Goal: Task Accomplishment & Management: Manage account settings

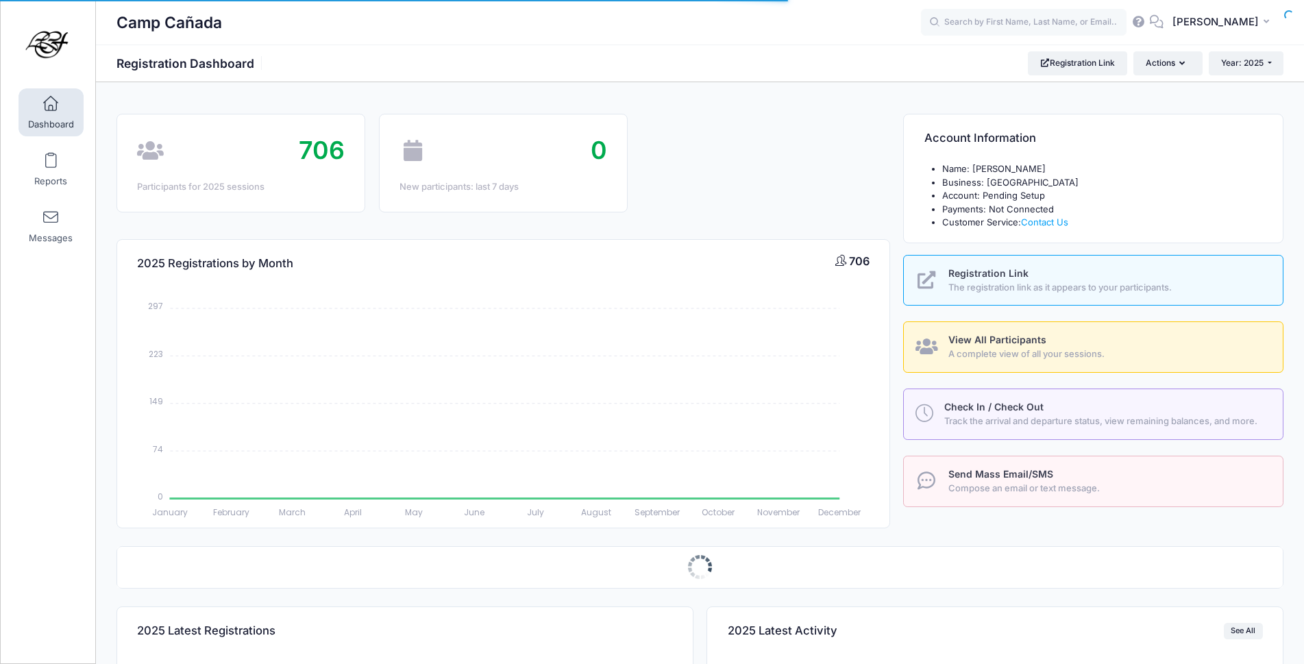
select select
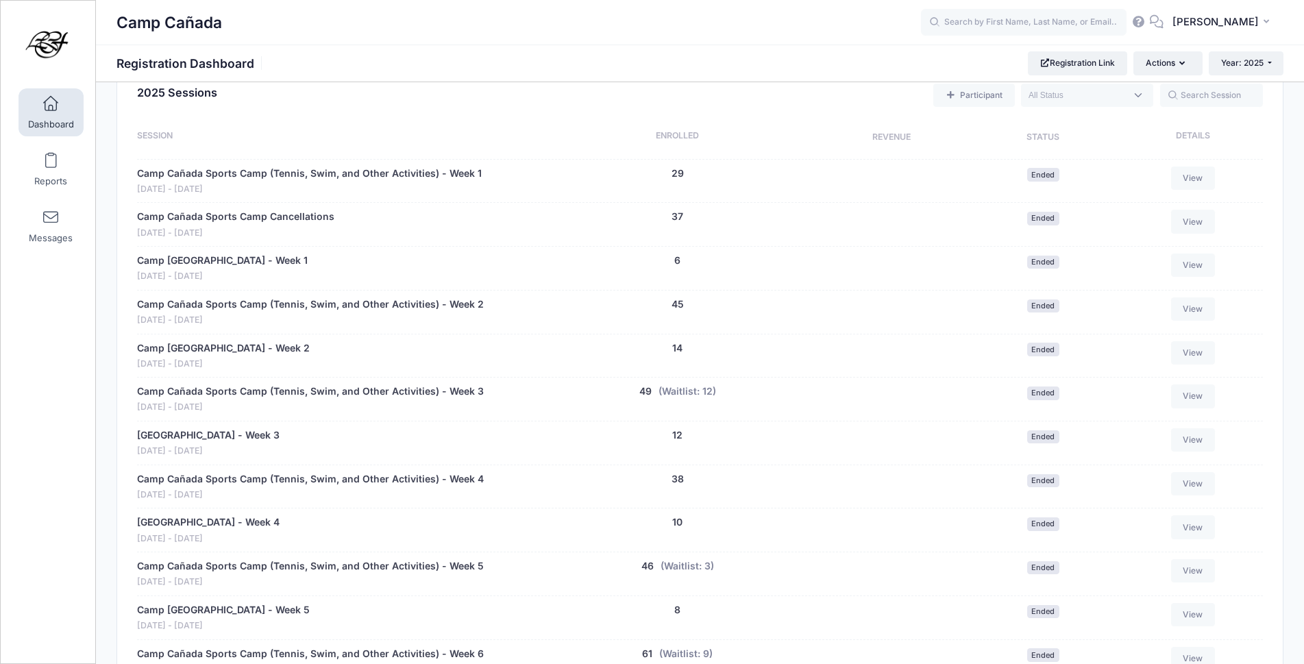
scroll to position [894, 0]
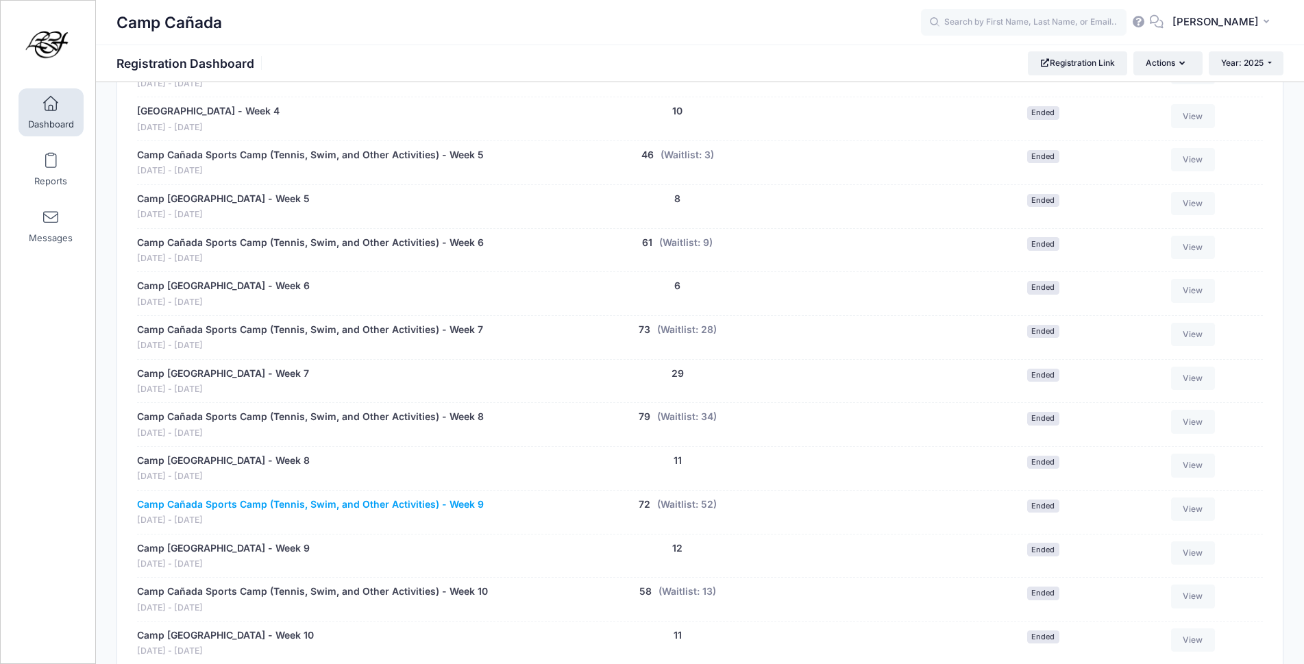
click at [481, 503] on link "Camp Cañada Sports Camp (Tennis, Swim, and Other Activities) - Week 9" at bounding box center [310, 504] width 347 height 14
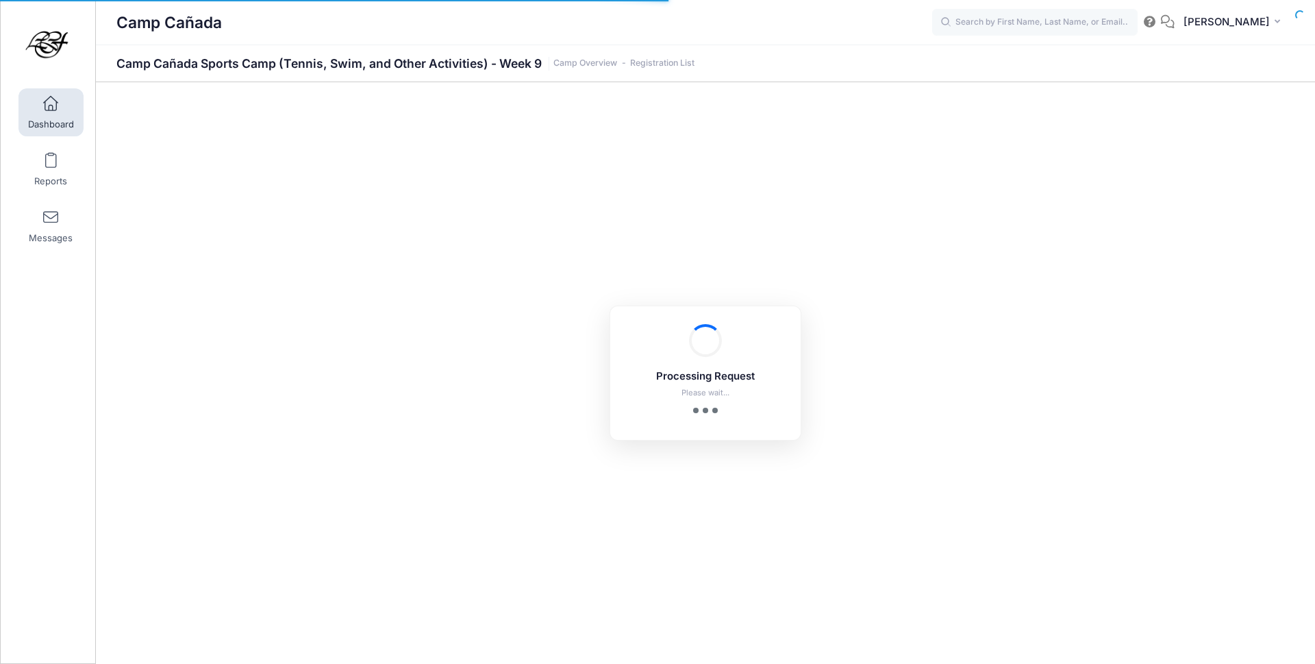
select select "10"
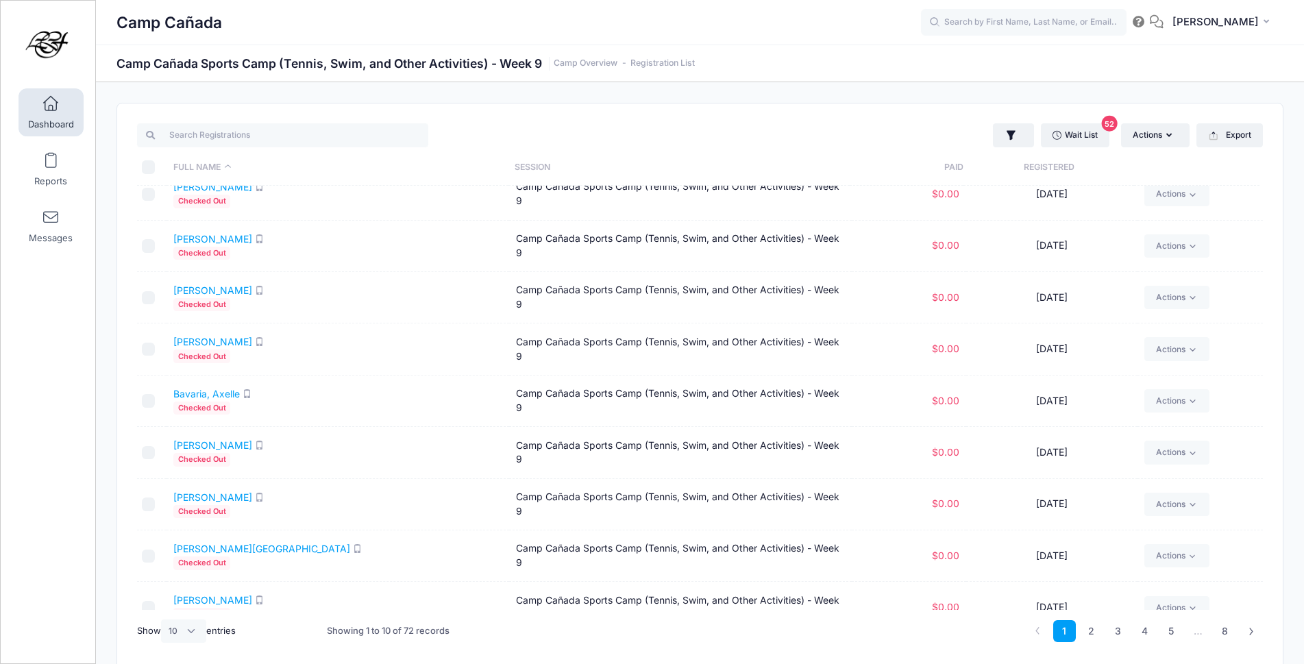
scroll to position [92, 0]
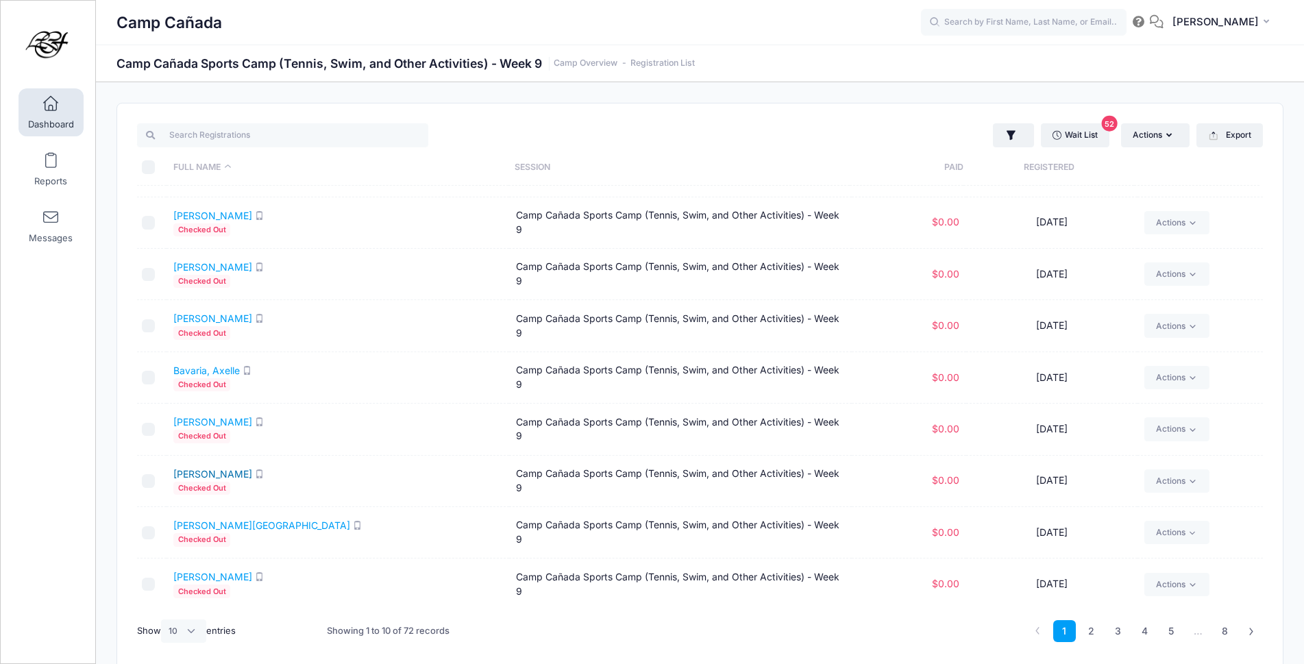
click at [243, 475] on link "[PERSON_NAME]" at bounding box center [212, 474] width 79 height 12
click at [51, 103] on span at bounding box center [51, 104] width 0 height 15
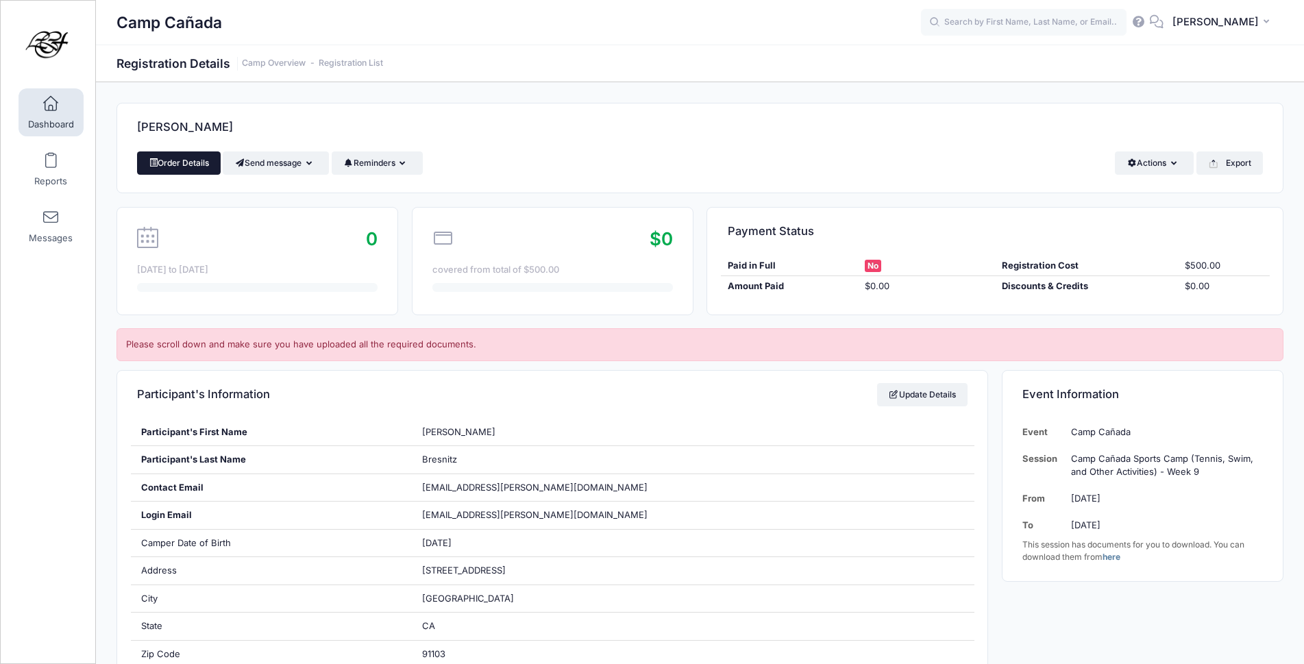
click at [208, 161] on link "Order Details" at bounding box center [179, 162] width 84 height 23
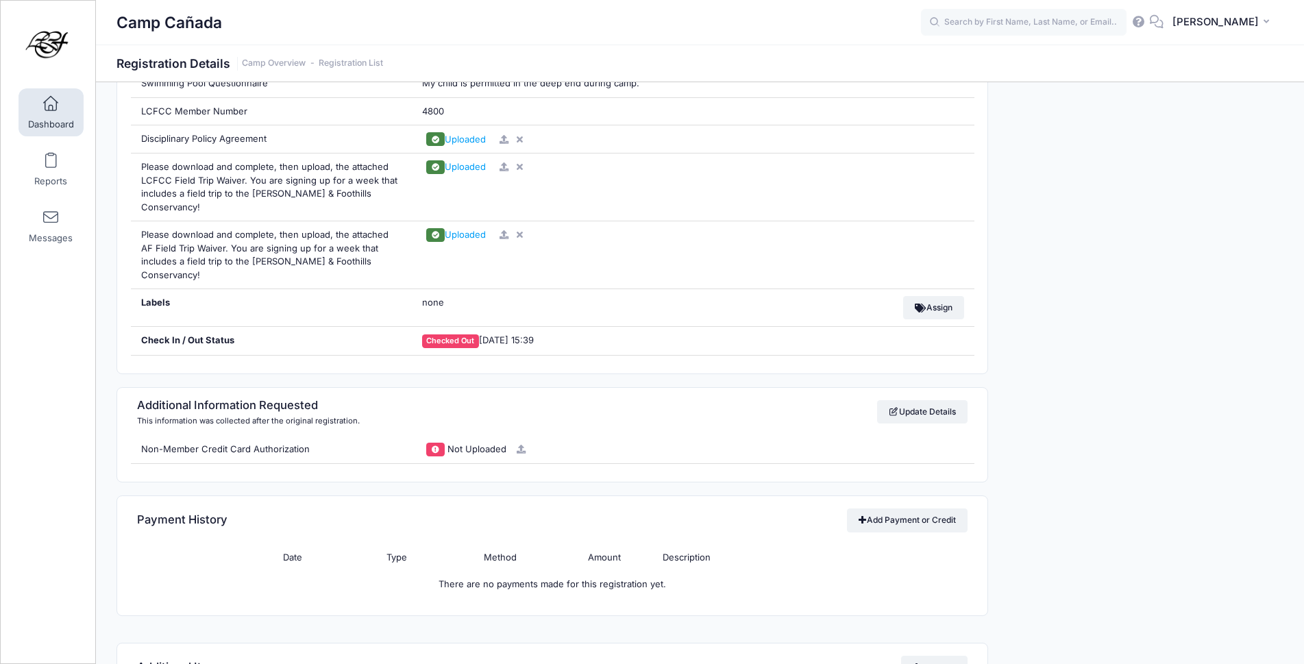
scroll to position [1370, 0]
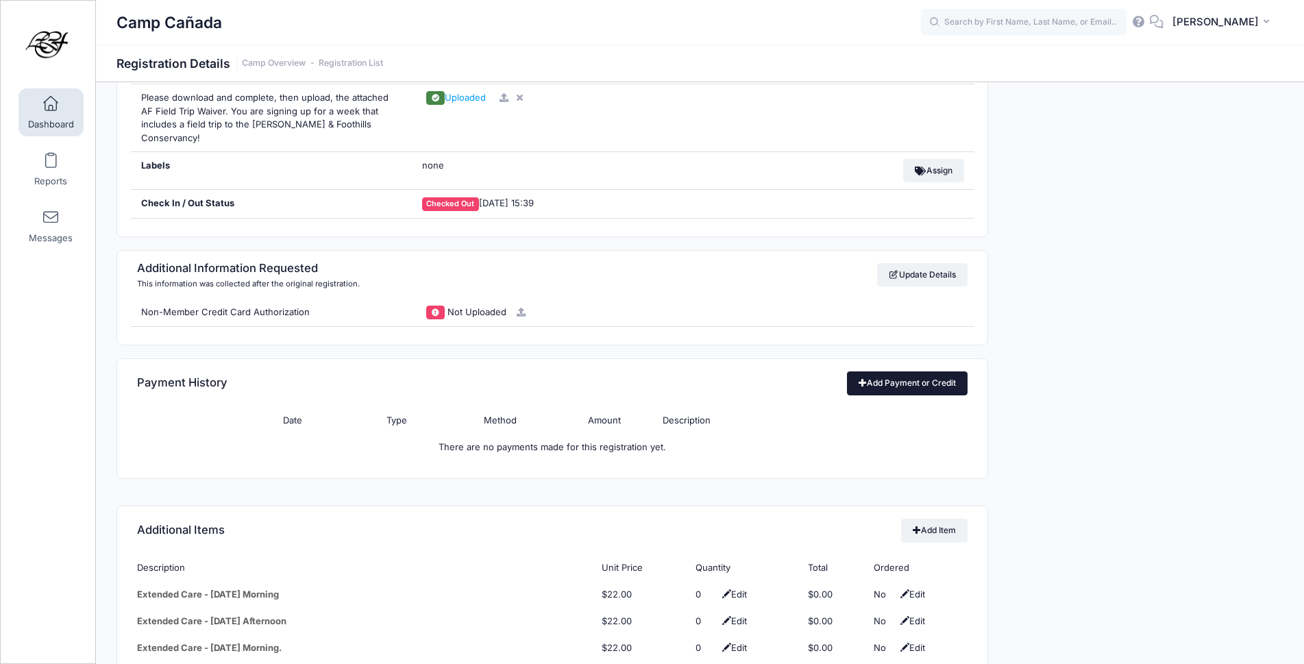
click at [908, 371] on link "Add Payment or Credit" at bounding box center [907, 382] width 121 height 23
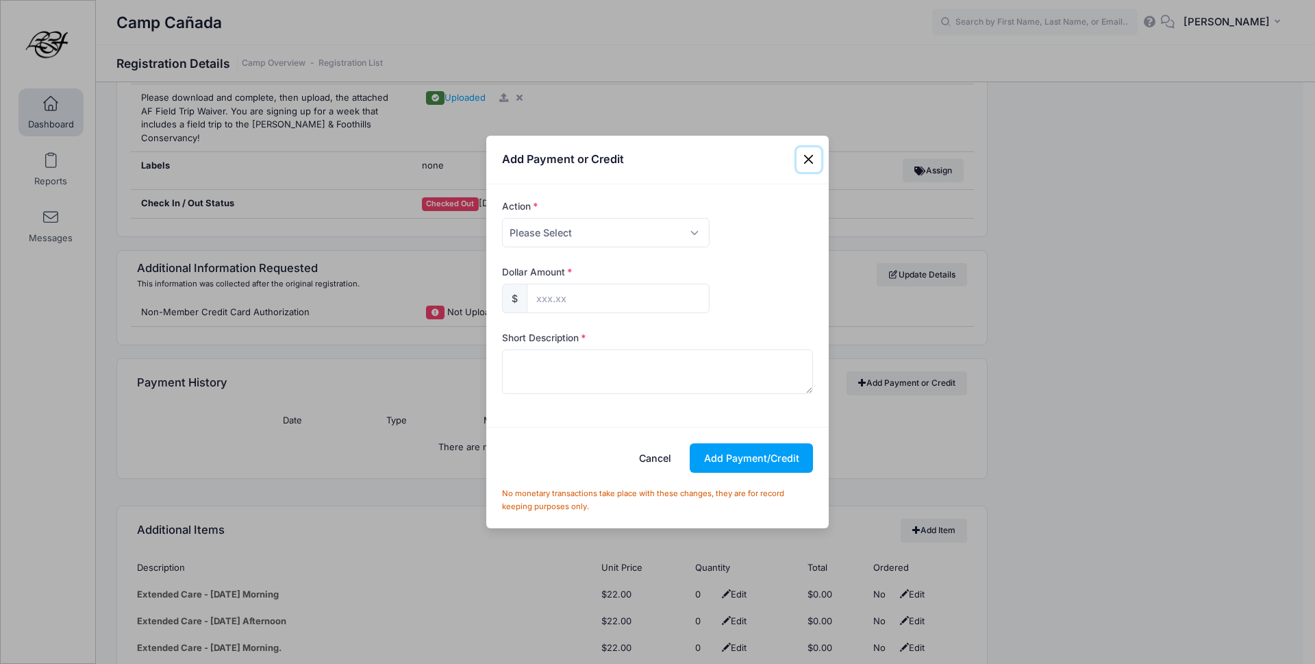
click at [806, 152] on button "Close" at bounding box center [809, 159] width 25 height 25
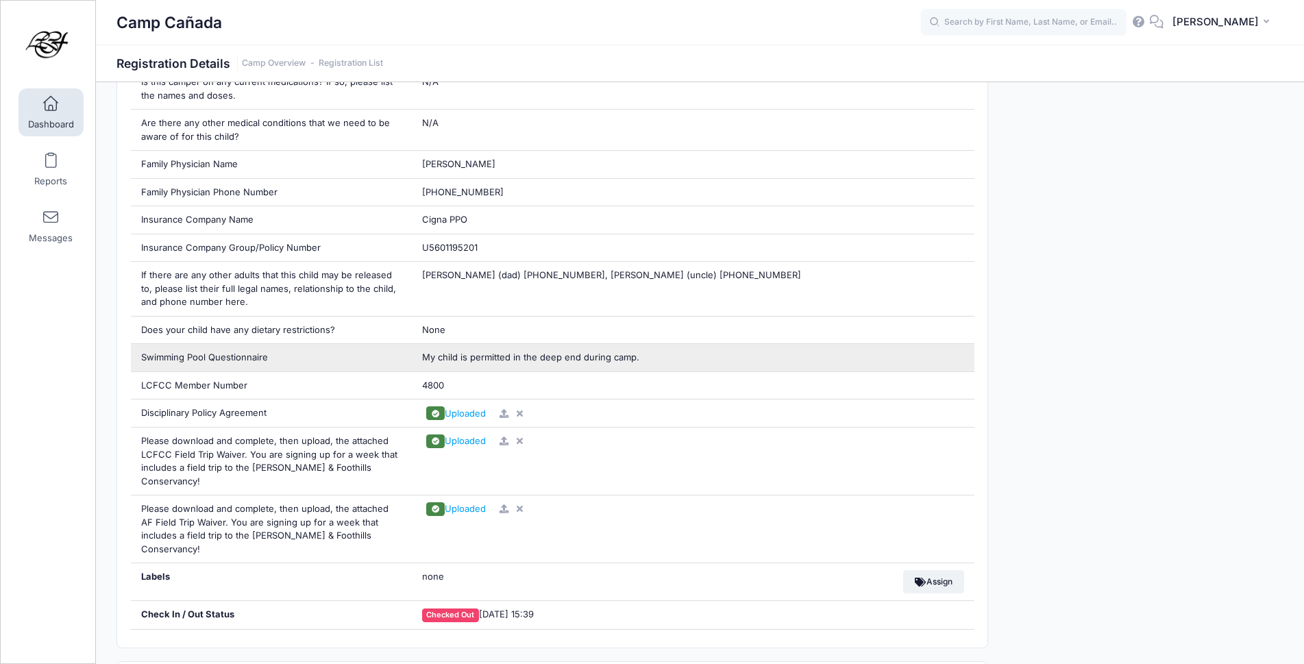
scroll to position [1302, 0]
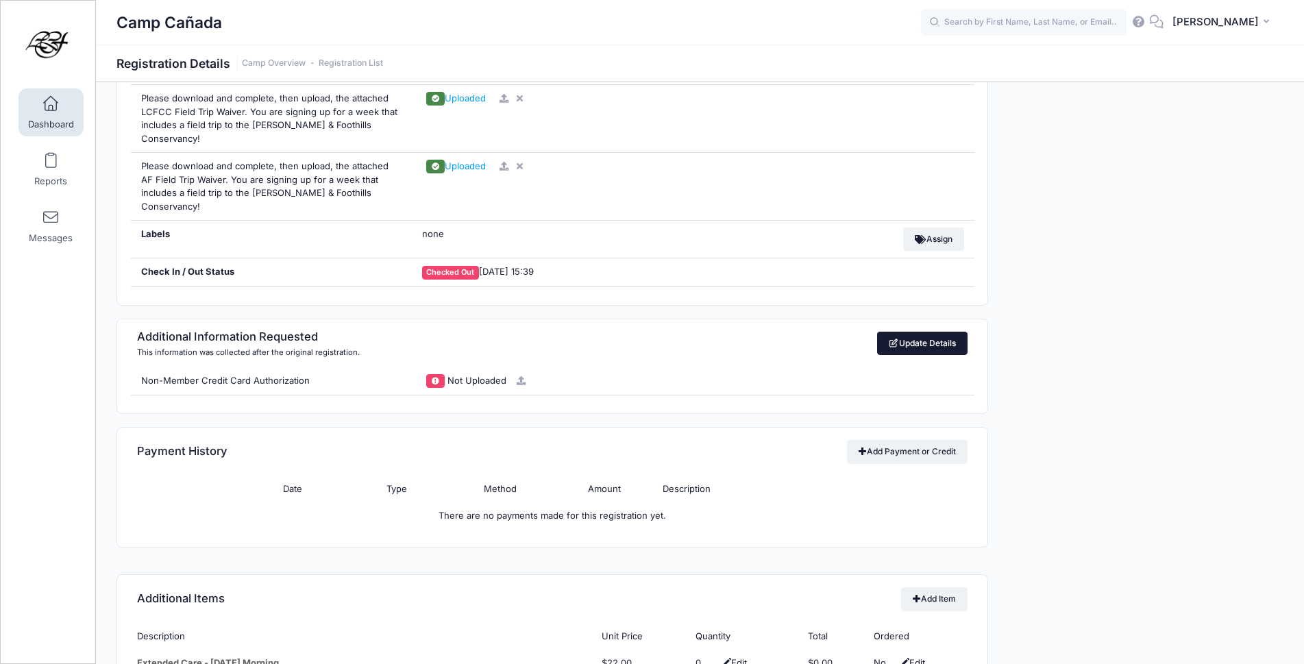
click at [923, 332] on link "Update Details" at bounding box center [922, 343] width 91 height 23
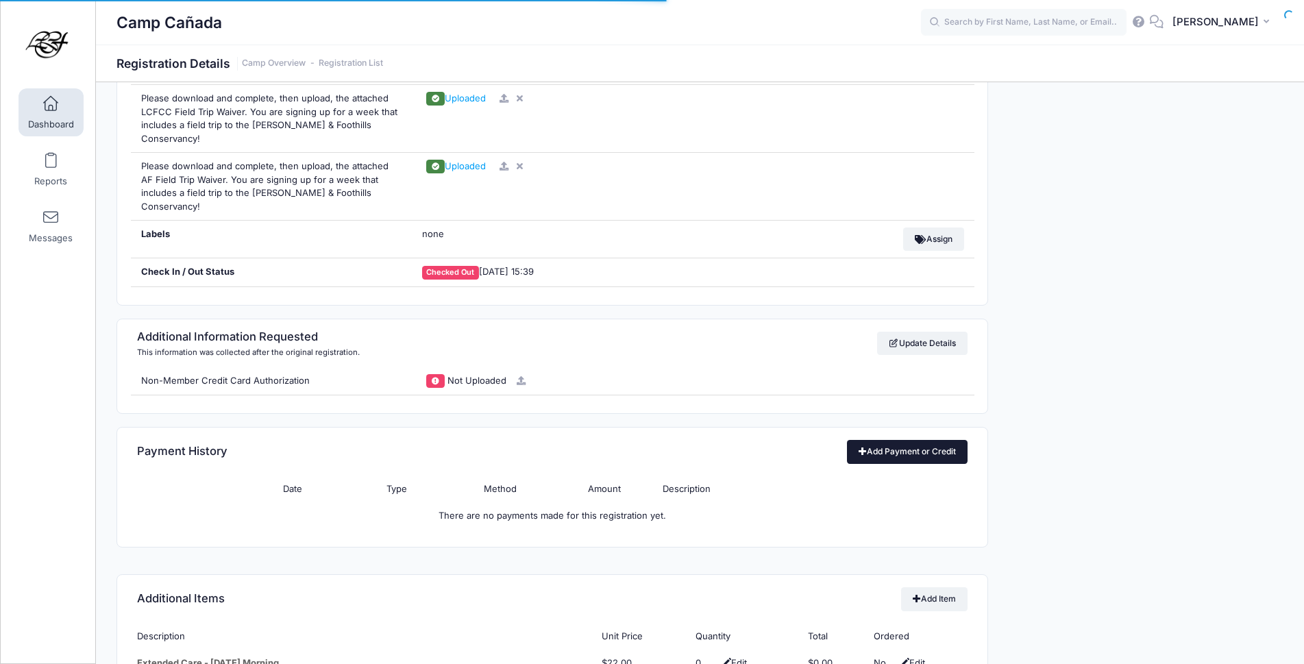
click at [911, 440] on link "Add Payment or Credit" at bounding box center [907, 451] width 121 height 23
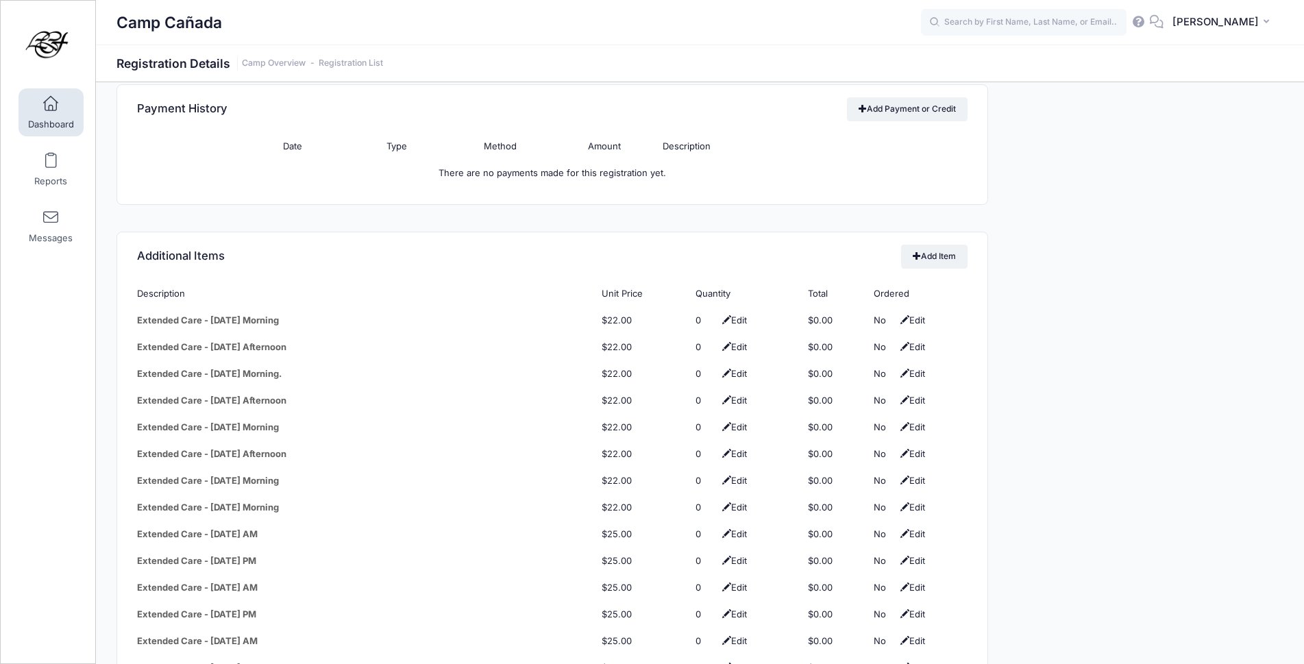
scroll to position [1370, 0]
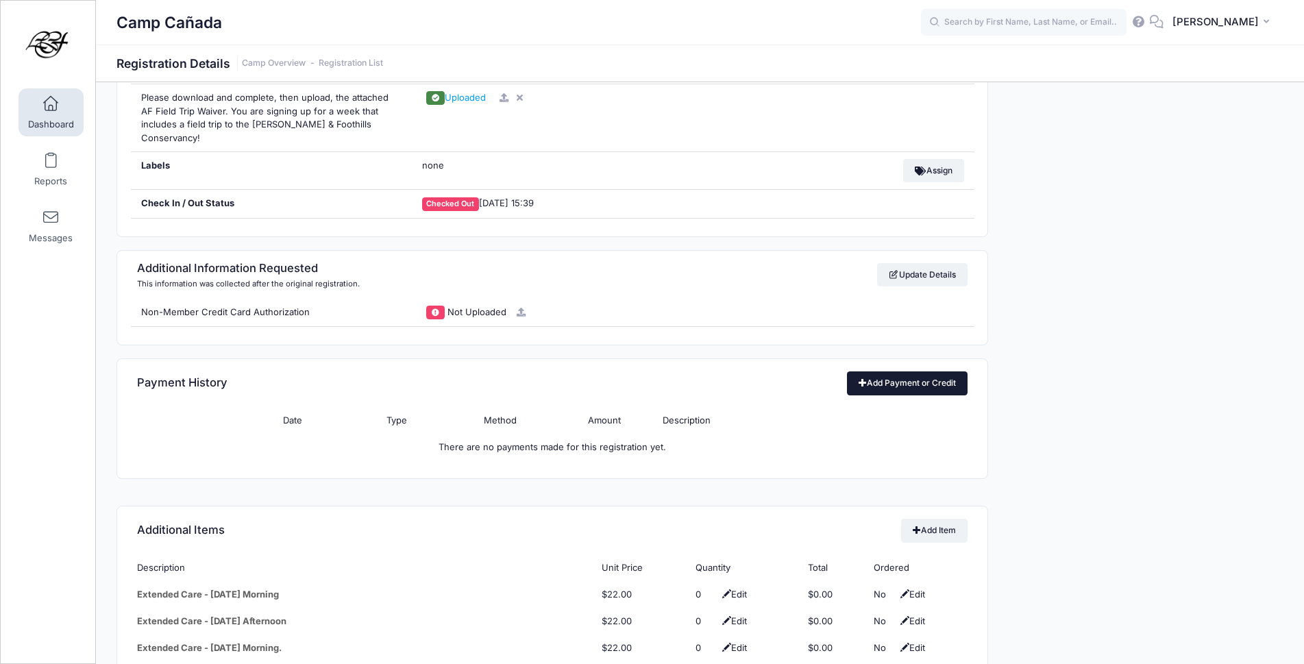
click at [889, 371] on link "Add Payment or Credit" at bounding box center [907, 382] width 121 height 23
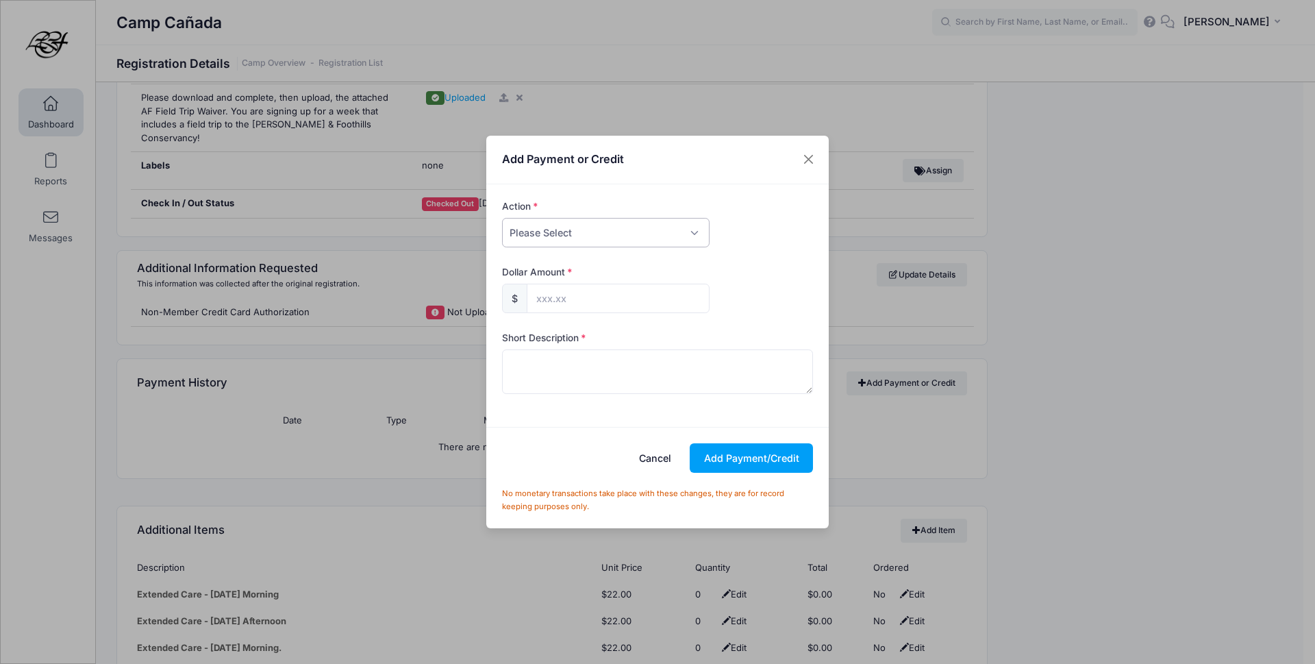
click at [647, 244] on select "Please Select Payment Credit Refund (Offline)" at bounding box center [606, 232] width 208 height 29
select select "payment"
click at [502, 218] on select "Please Select Payment Credit Refund (Offline)" at bounding box center [606, 232] width 208 height 29
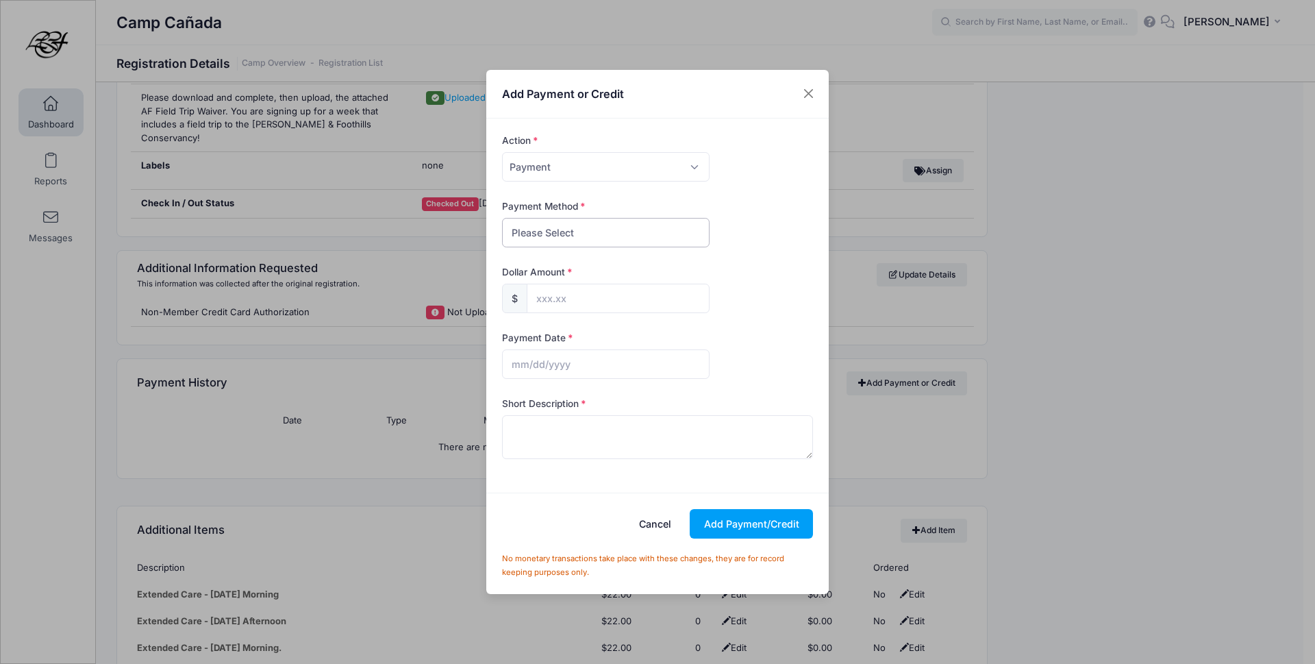
click at [569, 242] on select "Please Select Cash Check Bank Transfer Other" at bounding box center [606, 232] width 208 height 29
select select "other"
click at [502, 218] on select "Please Select Cash Check Bank Transfer Other" at bounding box center [606, 232] width 208 height 29
click at [580, 299] on input "text" at bounding box center [618, 298] width 183 height 29
type input "500.00"
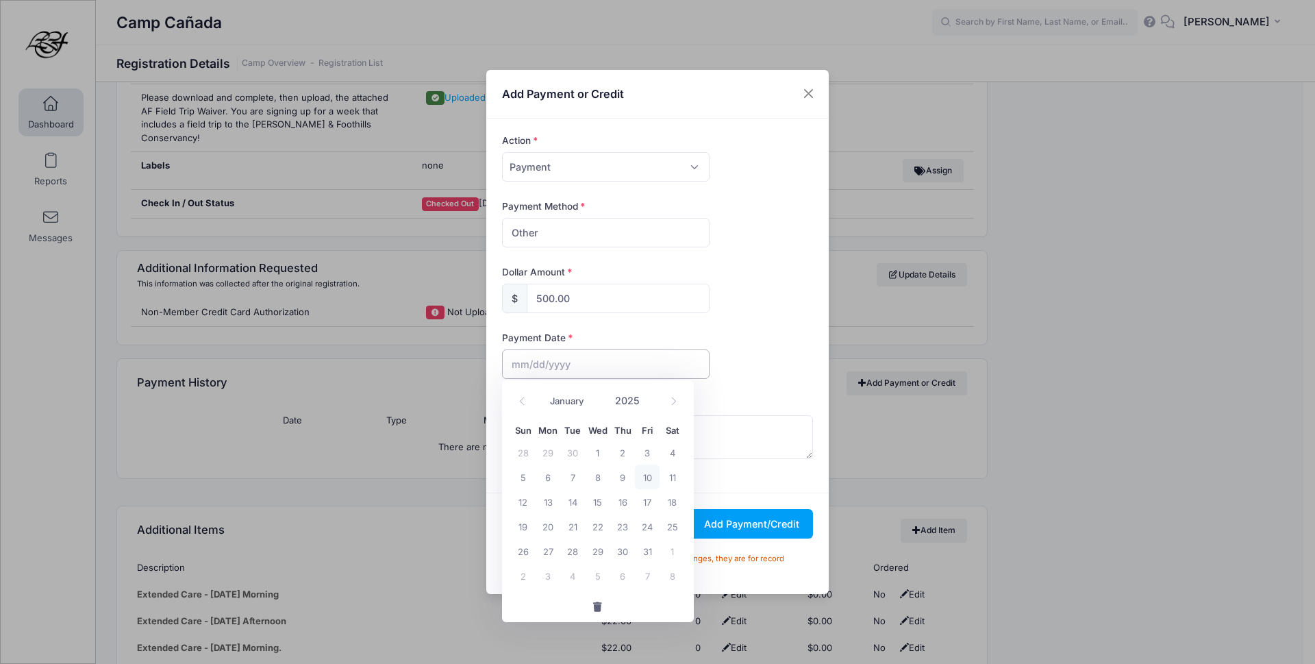
click at [601, 372] on input "text" at bounding box center [606, 363] width 208 height 29
click at [524, 399] on icon at bounding box center [522, 401] width 9 height 9
click at [669, 406] on span at bounding box center [673, 400] width 23 height 23
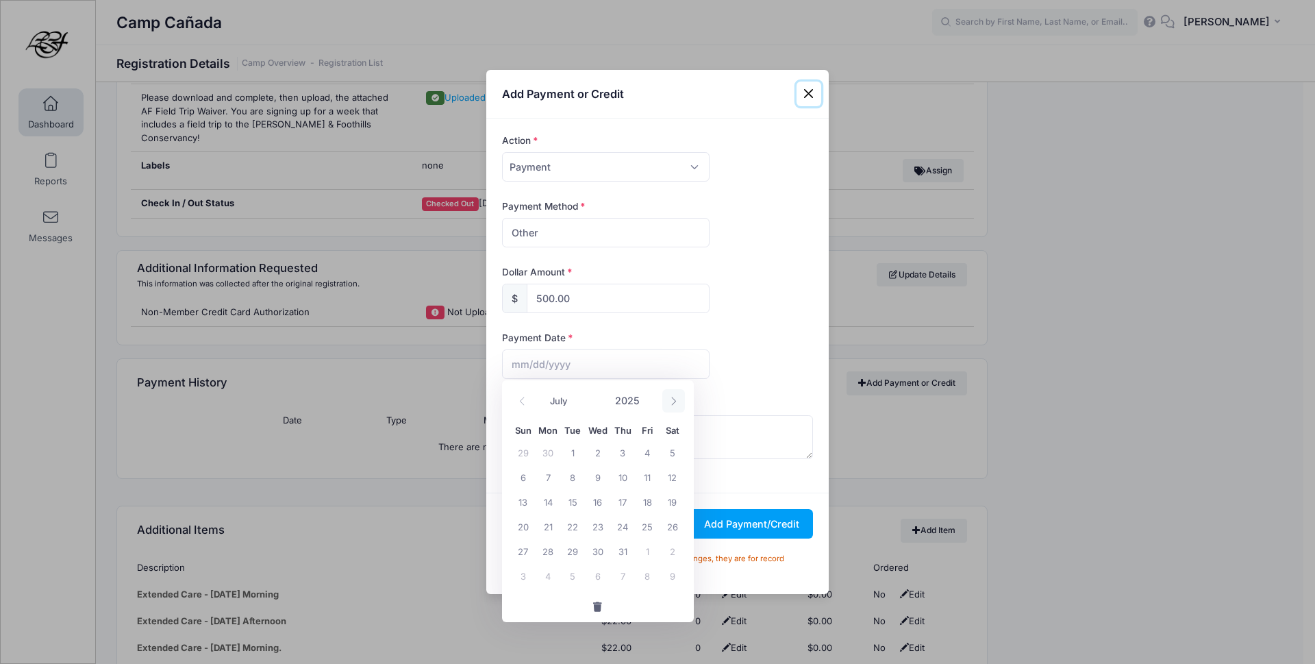
select select "7"
click at [624, 479] on span "7" at bounding box center [622, 476] width 25 height 25
type input "08/07/2025"
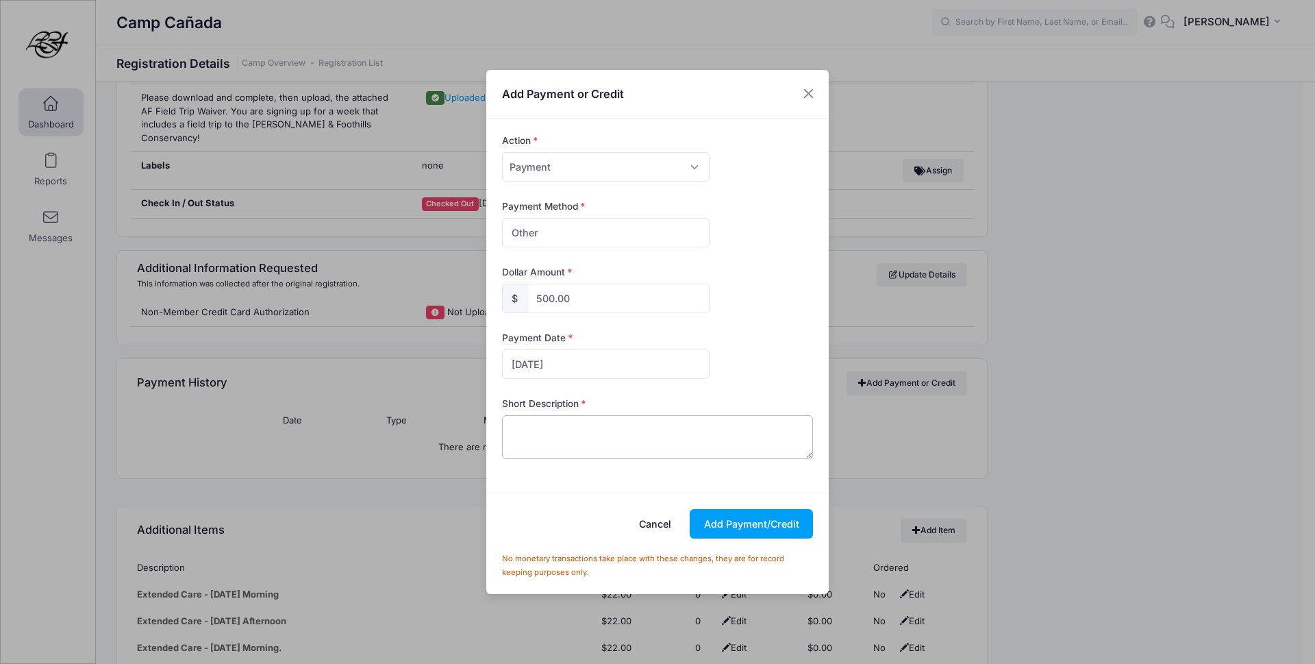
click at [621, 439] on textarea at bounding box center [658, 437] width 312 height 44
type textarea "Camp Canada Week 9"
click at [767, 517] on button "Add Payment/Credit" at bounding box center [751, 523] width 123 height 29
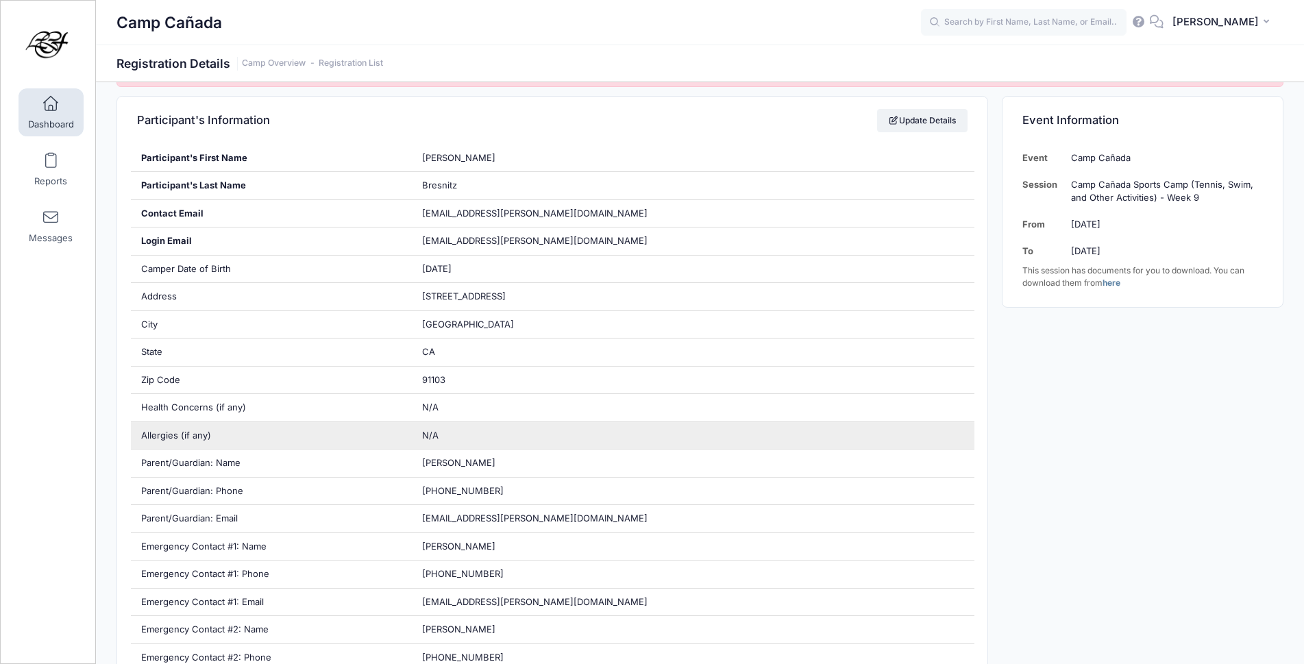
scroll to position [0, 0]
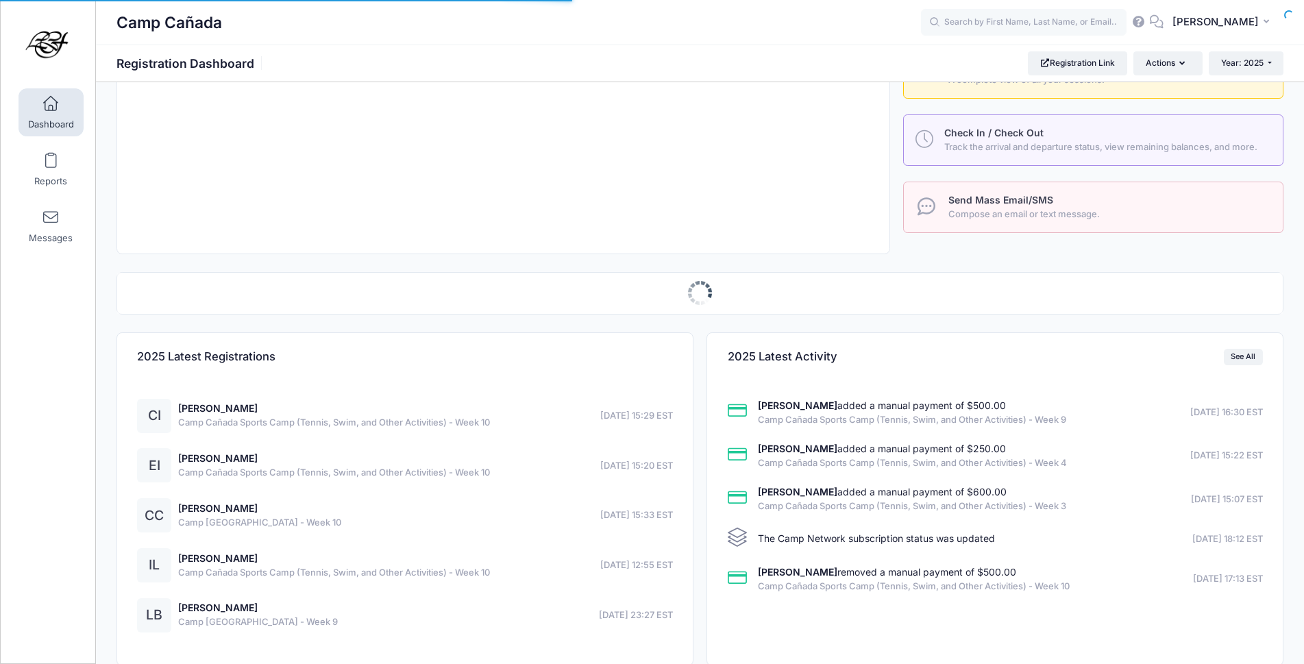
select select
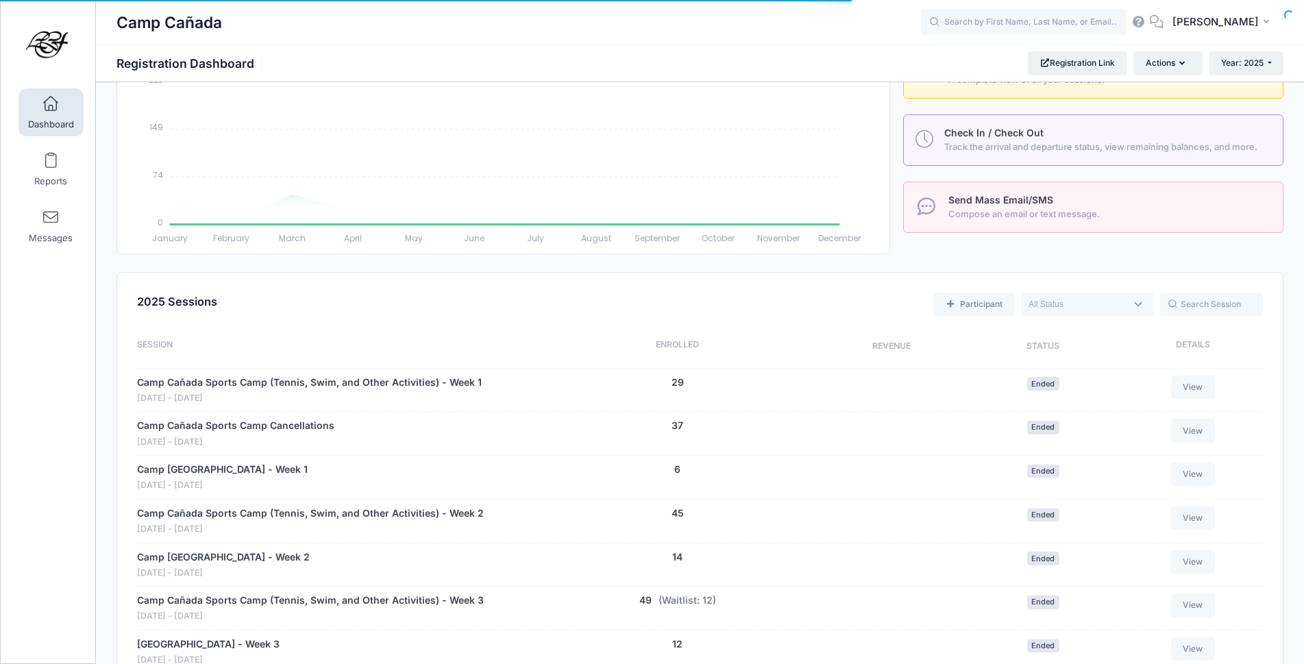
scroll to position [757, 0]
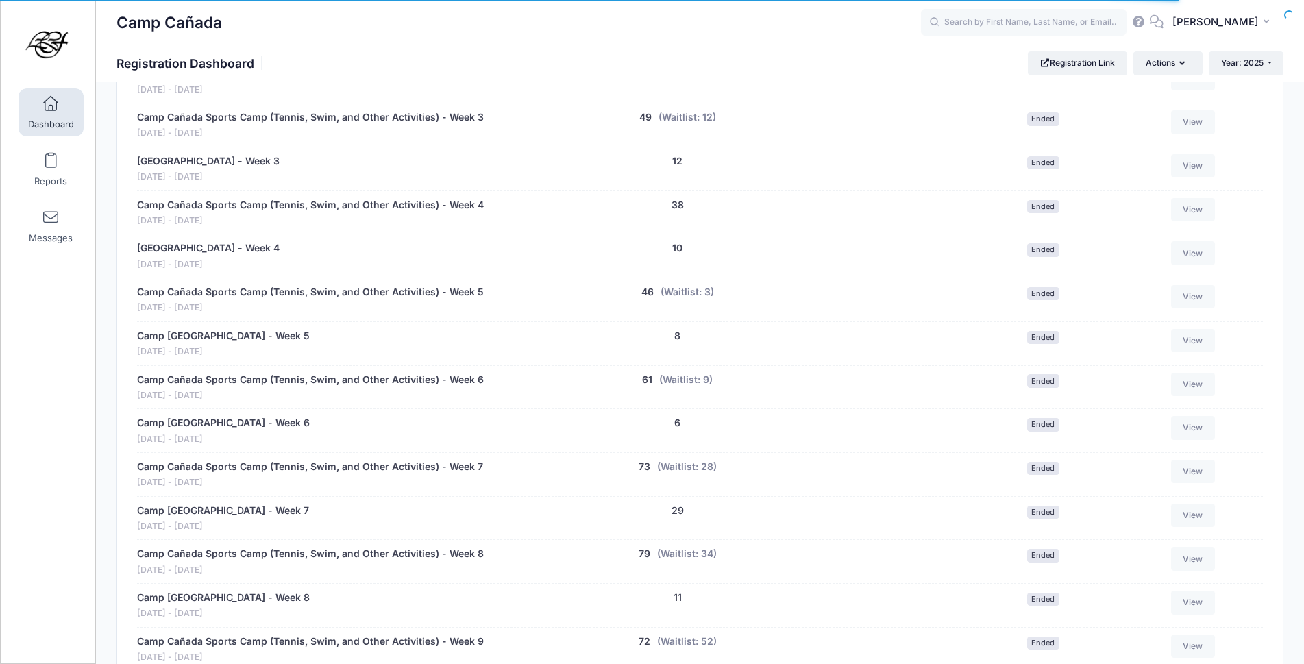
click at [302, 316] on div "Session Enrolled Revenue Status Details [GEOGRAPHIC_DATA] (Tennis, Swim, and Ot…" at bounding box center [700, 328] width 1126 height 946
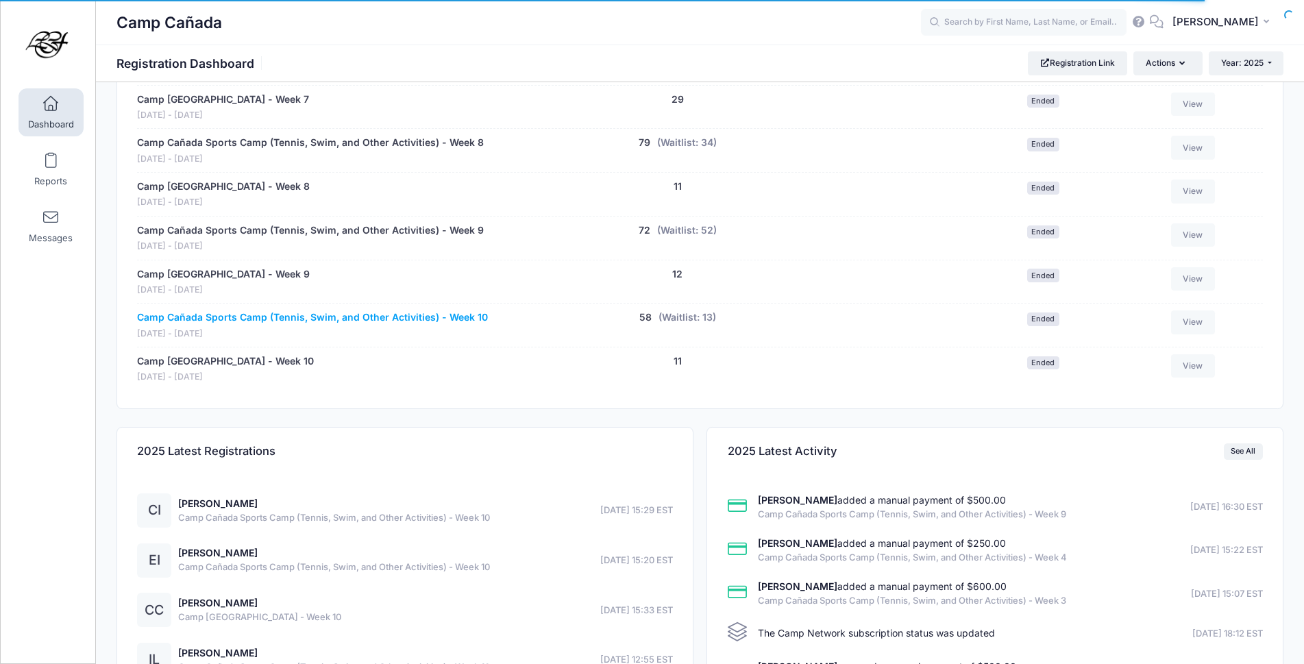
scroll to position [0, 0]
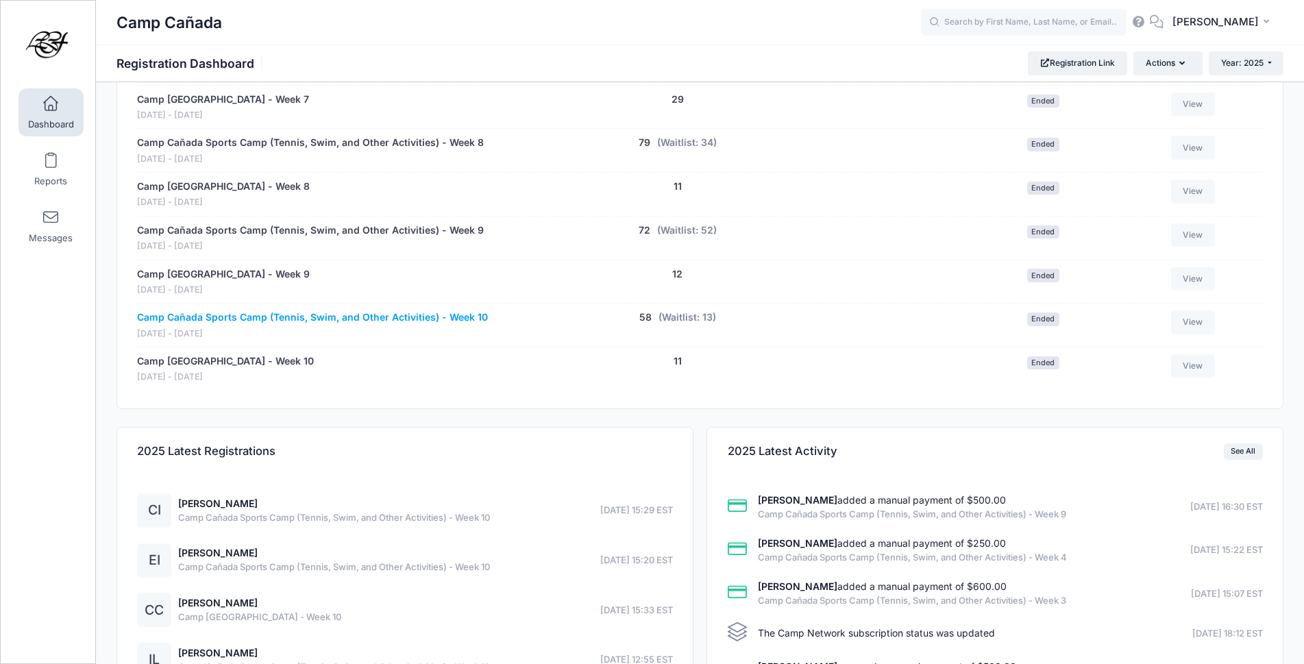
click at [417, 318] on link "Camp Cañada Sports Camp (Tennis, Swim, and Other Activities) - Week 10" at bounding box center [312, 317] width 351 height 14
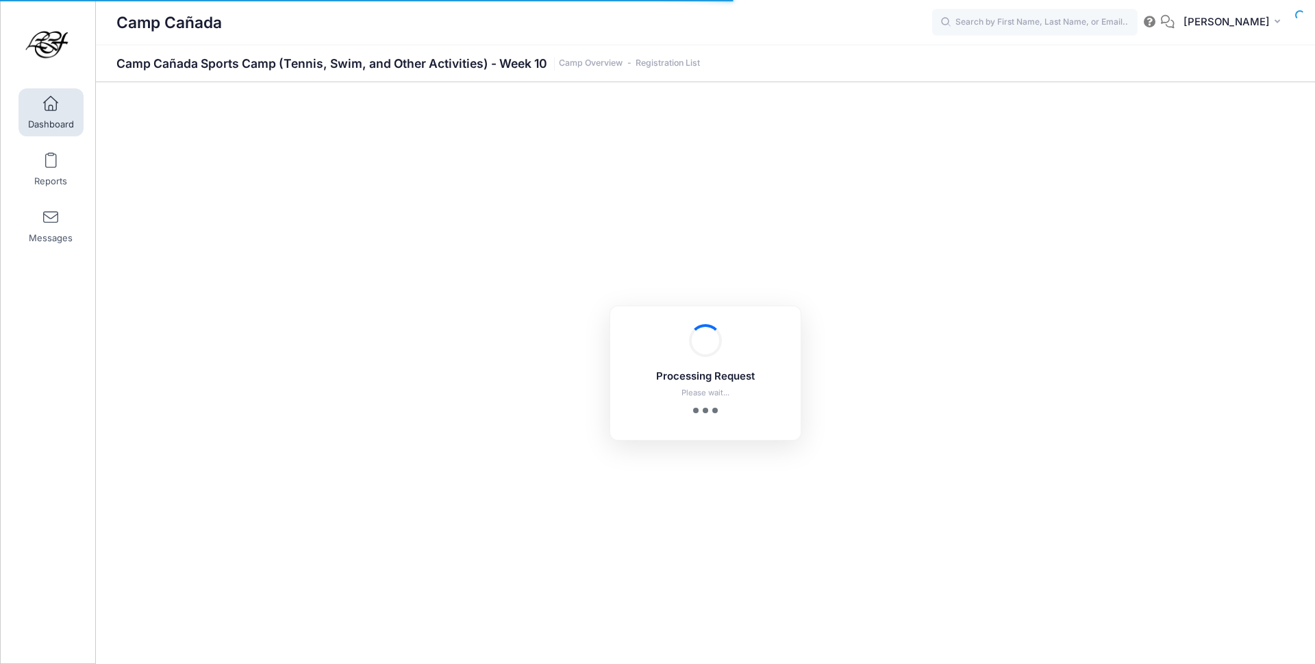
select select "10"
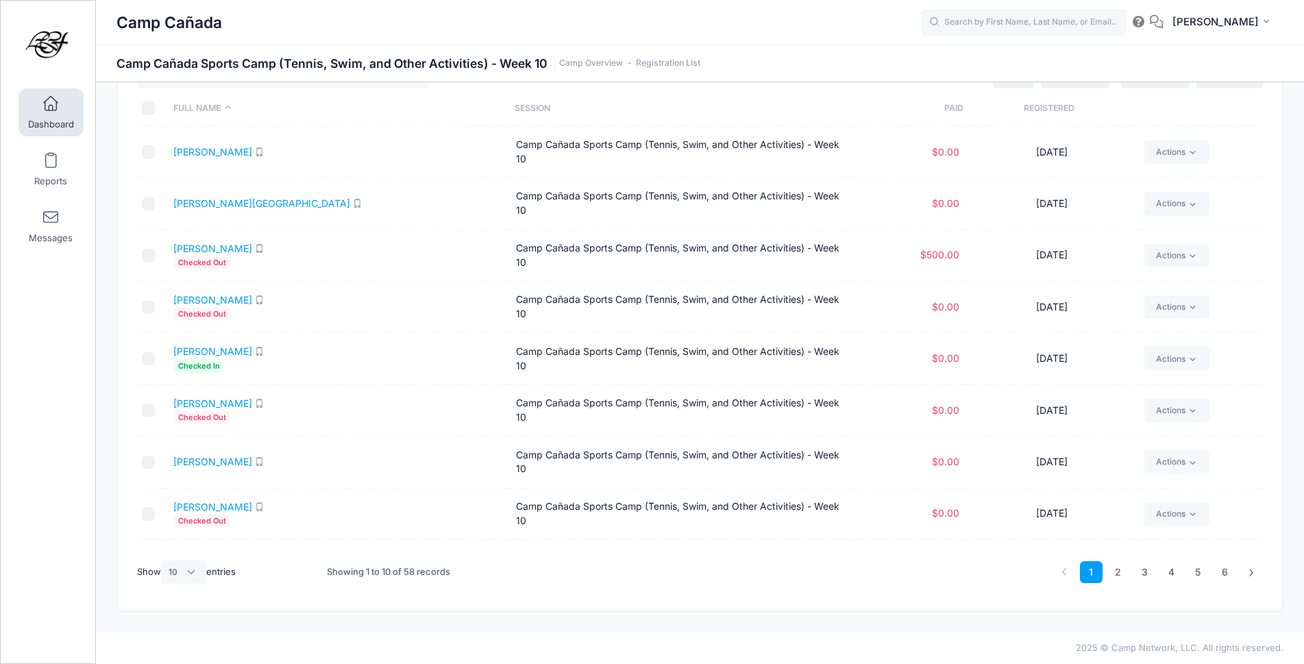
scroll to position [69, 0]
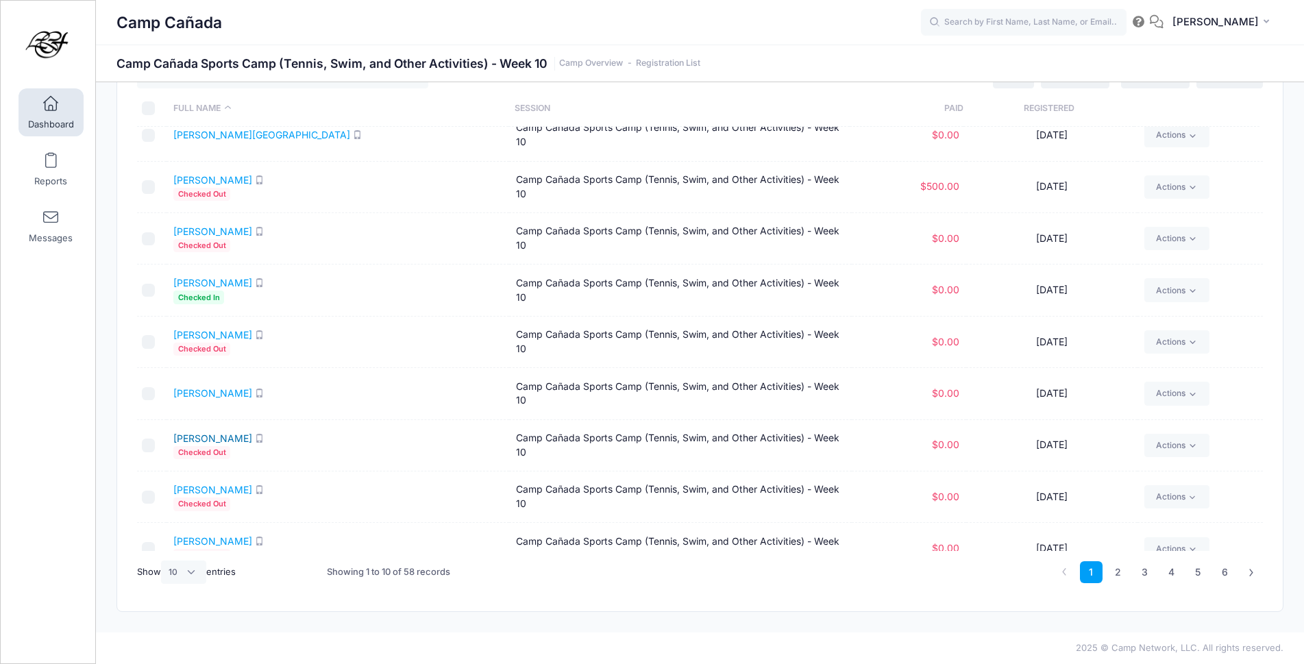
click at [212, 440] on link "[PERSON_NAME]" at bounding box center [212, 438] width 79 height 12
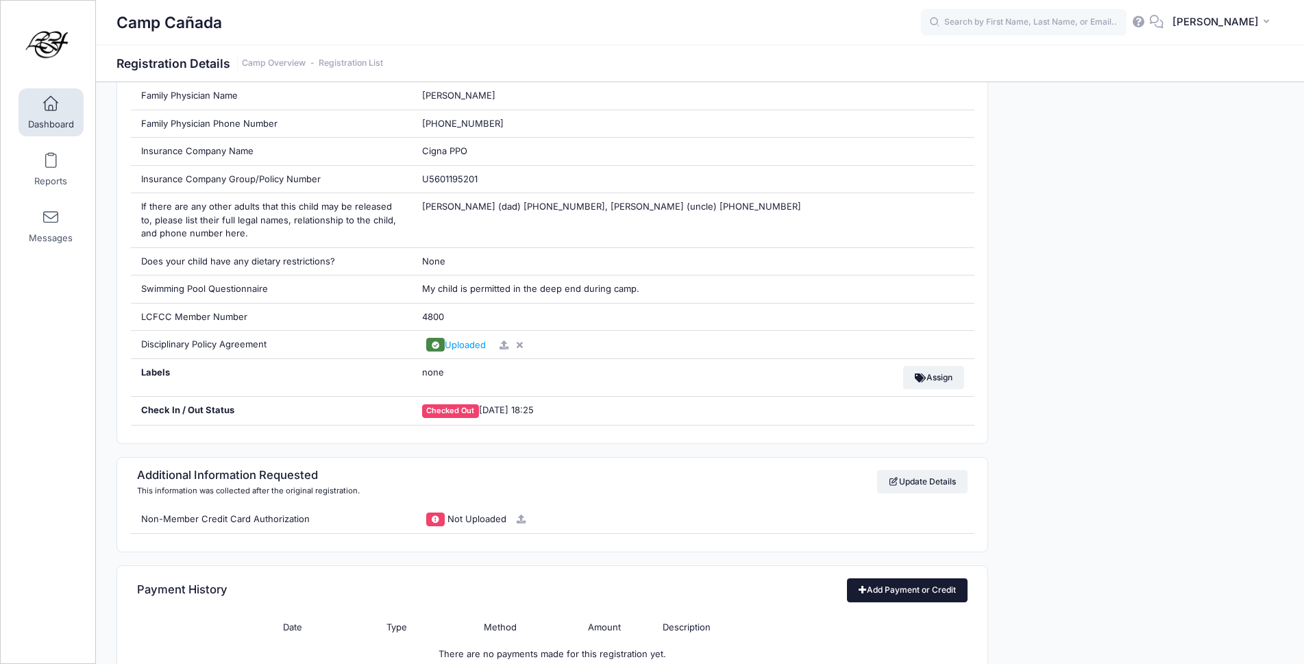
click at [901, 585] on link "Add Payment or Credit" at bounding box center [907, 589] width 121 height 23
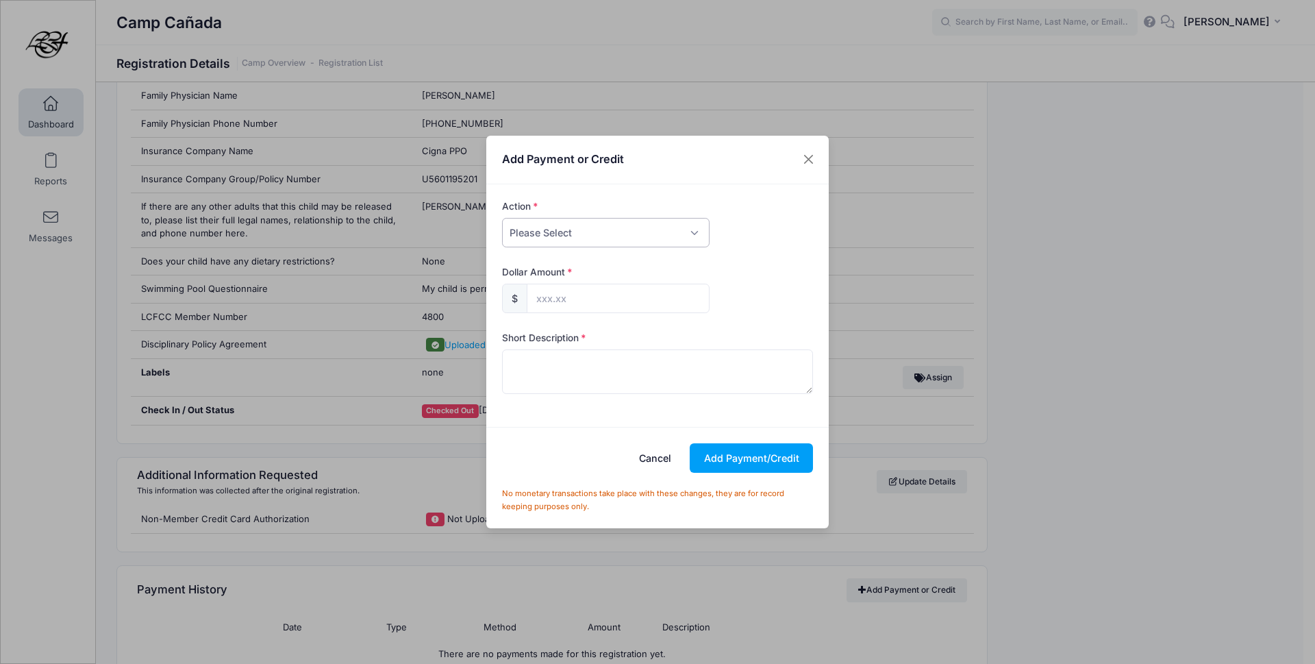
click at [625, 238] on select "Please Select Payment Credit Refund (Offline)" at bounding box center [606, 232] width 208 height 29
select select "payment"
click at [502, 218] on select "Please Select Payment Credit Refund (Offline)" at bounding box center [606, 232] width 208 height 29
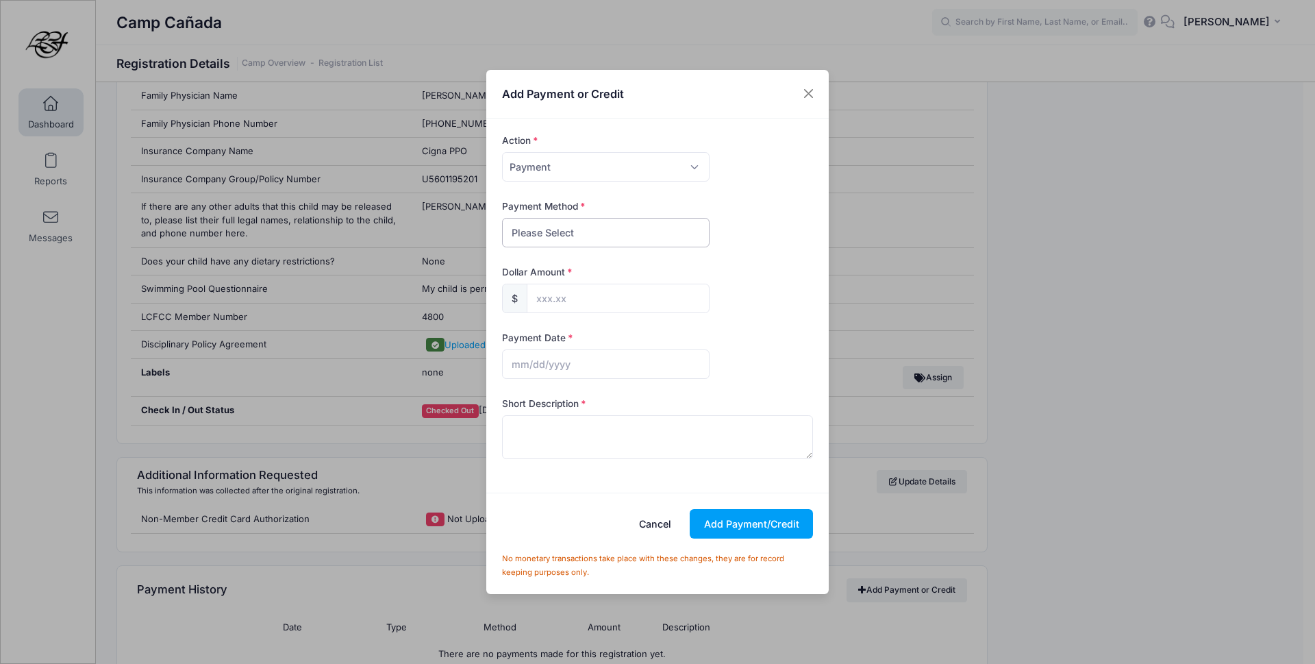
click at [556, 227] on select "Please Select Cash Check Bank Transfer Other" at bounding box center [606, 232] width 208 height 29
select select "other"
click at [502, 218] on select "Please Select Cash Check Bank Transfer Other" at bounding box center [606, 232] width 208 height 29
click at [541, 291] on input "text" at bounding box center [618, 298] width 183 height 29
type input "500.00"
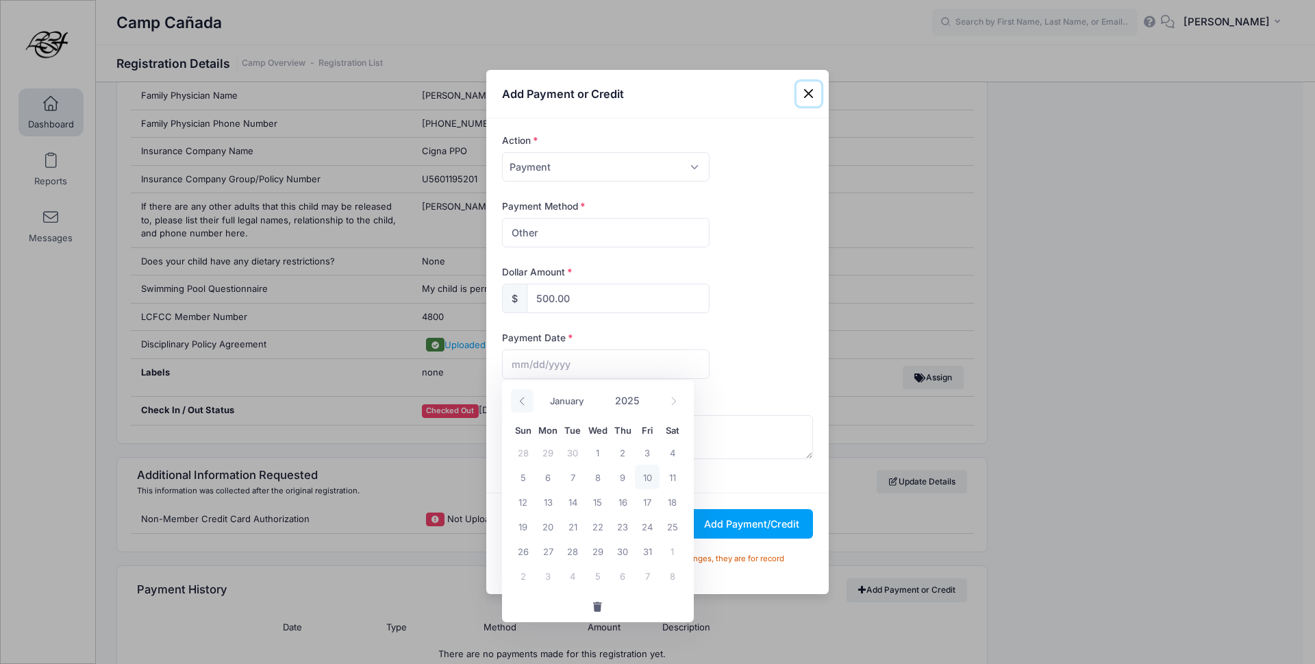
click at [523, 398] on icon at bounding box center [522, 401] width 5 height 8
click at [523, 399] on icon at bounding box center [522, 401] width 9 height 9
select select "7"
click at [597, 503] on span "13" at bounding box center [598, 501] width 25 height 25
type input "08/13/2025"
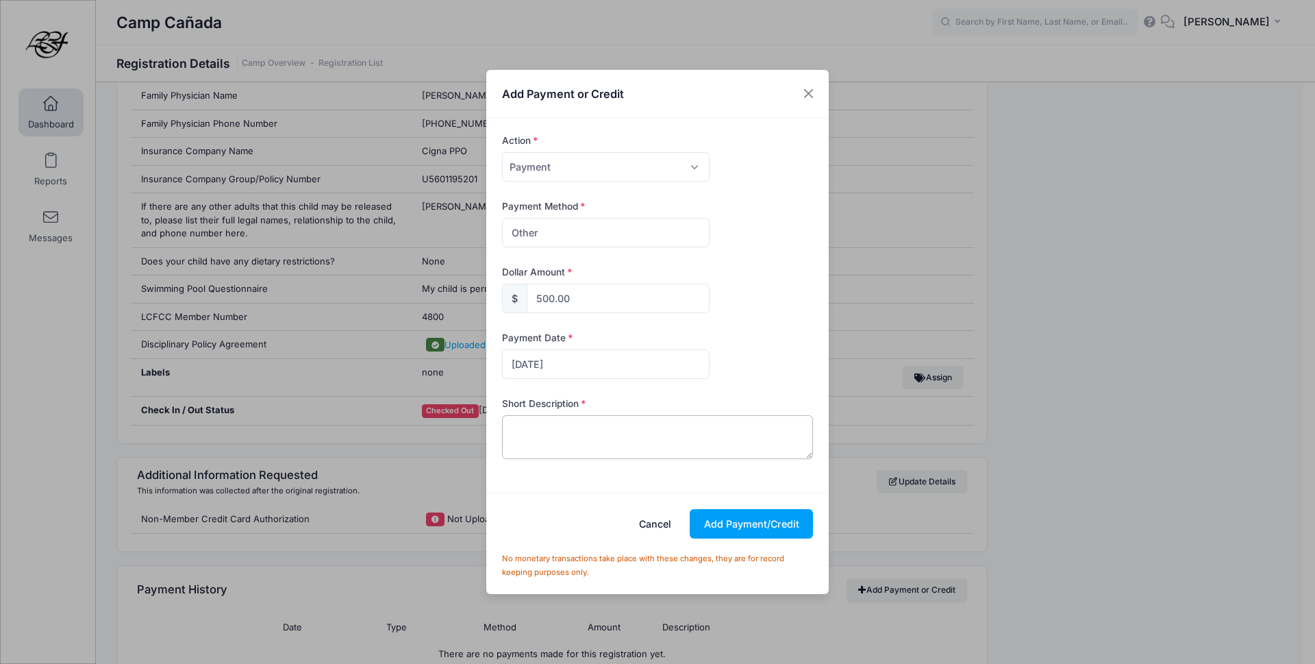
click at [561, 433] on textarea at bounding box center [658, 437] width 312 height 44
type textarea "Camp Canada Week 10"
click at [773, 523] on button "Add Payment/Credit" at bounding box center [751, 523] width 123 height 29
